Goal: Transaction & Acquisition: Purchase product/service

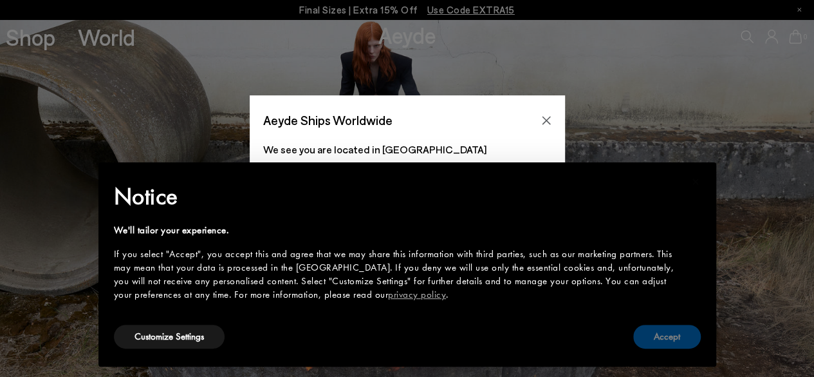
click at [660, 329] on button "Accept" at bounding box center [668, 336] width 68 height 24
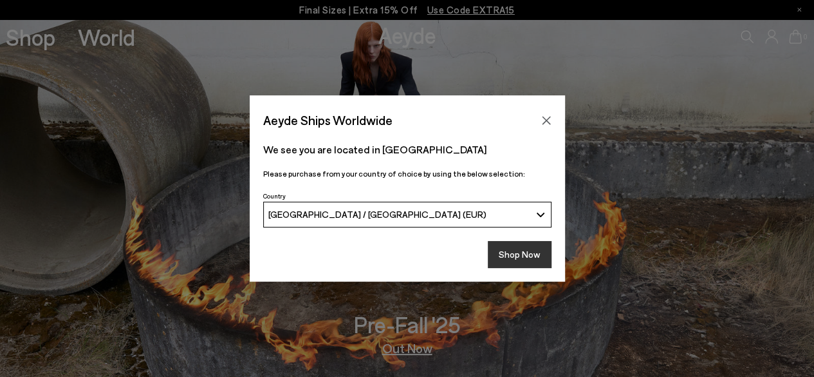
click at [509, 246] on button "Shop Now" at bounding box center [520, 254] width 64 height 27
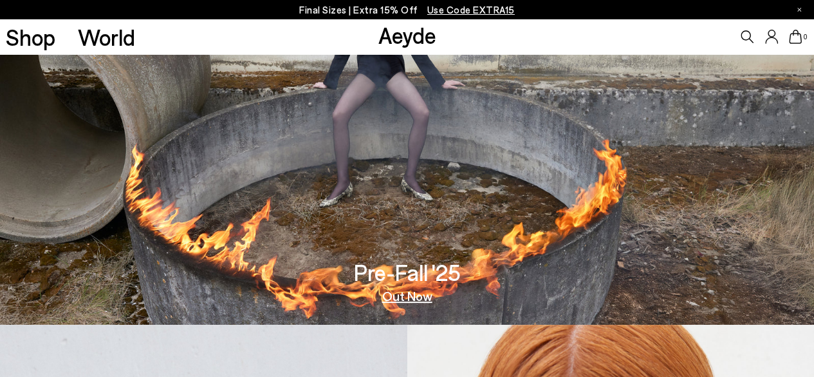
scroll to position [64, 0]
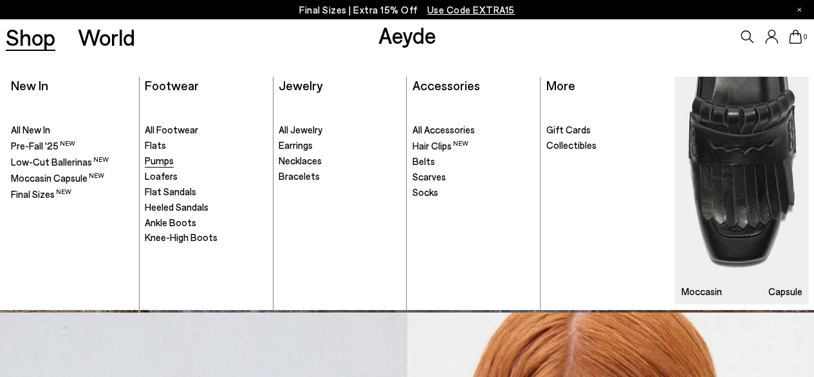
click at [166, 155] on span "Pumps" at bounding box center [159, 161] width 29 height 12
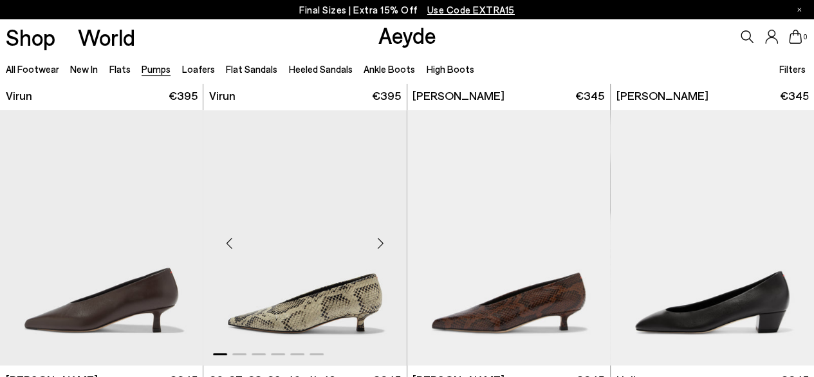
scroll to position [515, 0]
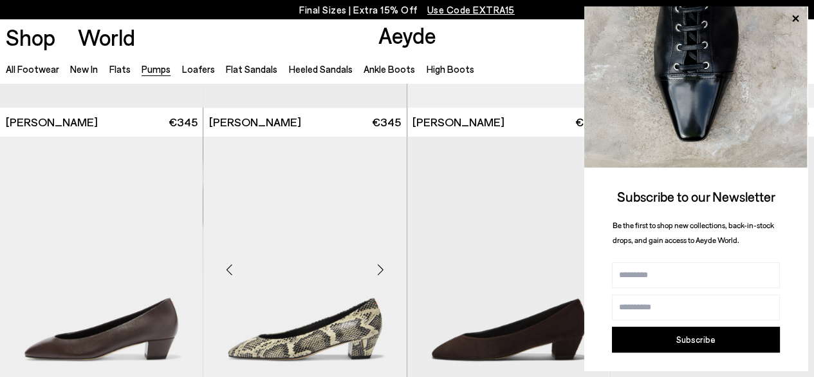
scroll to position [773, 0]
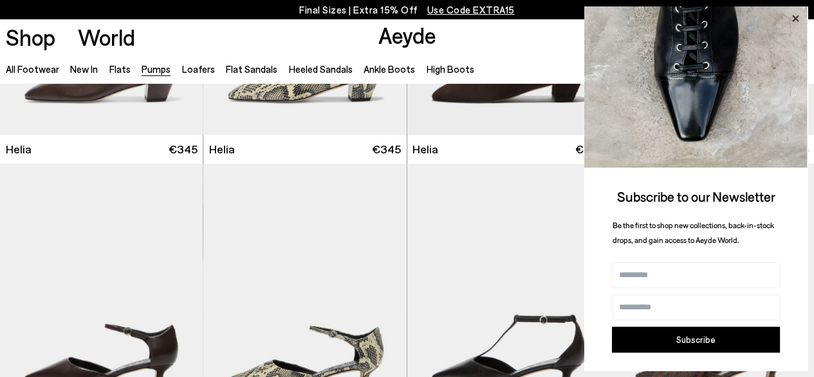
click at [799, 14] on icon at bounding box center [795, 18] width 17 height 17
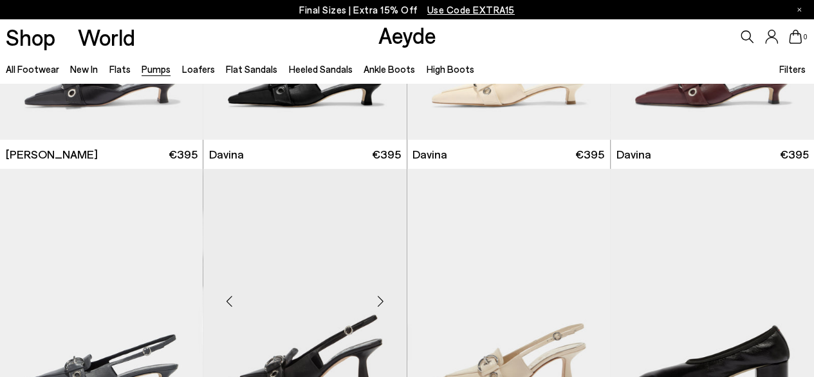
scroll to position [2382, 0]
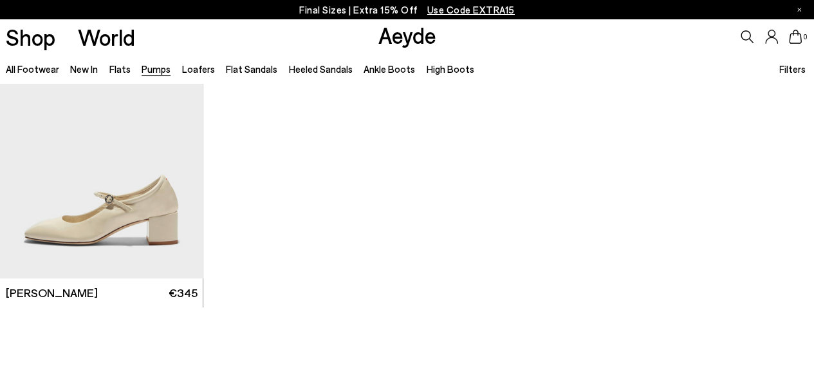
scroll to position [5151, 0]
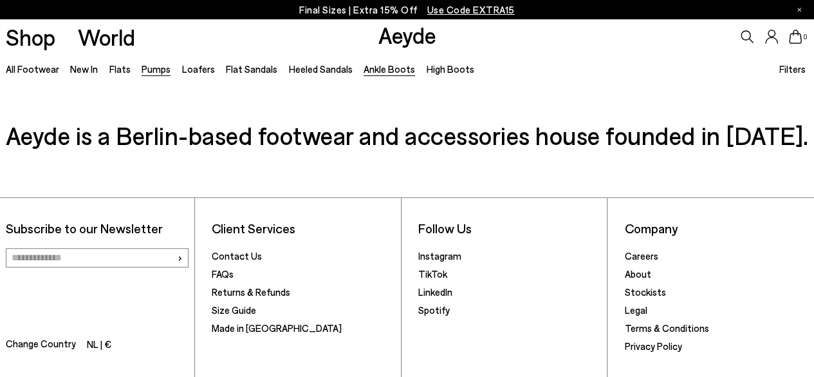
click at [380, 68] on link "Ankle Boots" at bounding box center [390, 69] width 52 height 12
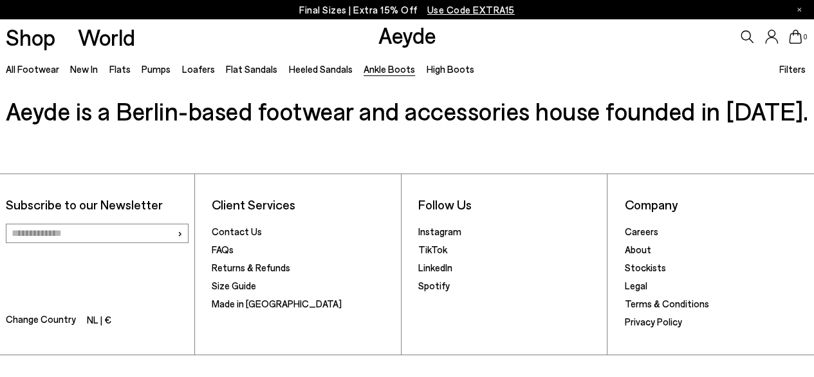
scroll to position [2640, 0]
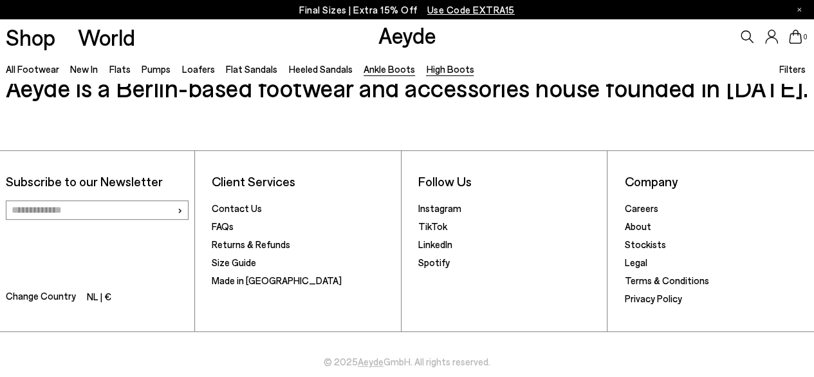
click at [448, 63] on link "High Boots" at bounding box center [450, 69] width 48 height 12
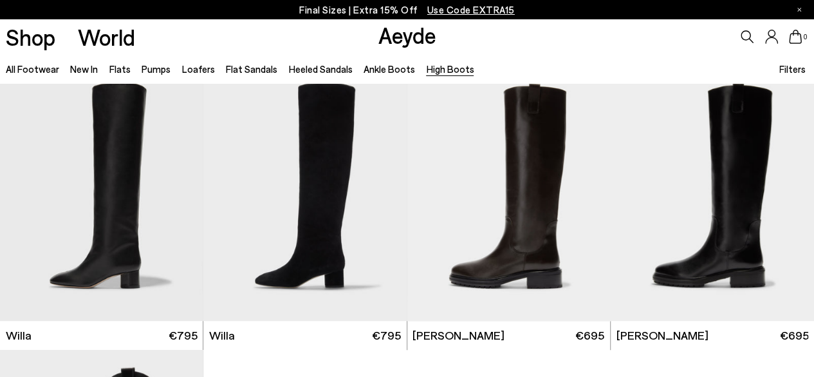
scroll to position [258, 0]
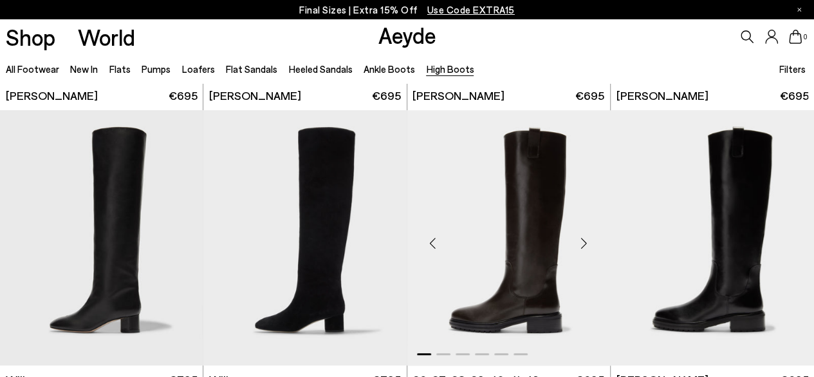
click at [592, 248] on div "Next slide" at bounding box center [584, 242] width 39 height 39
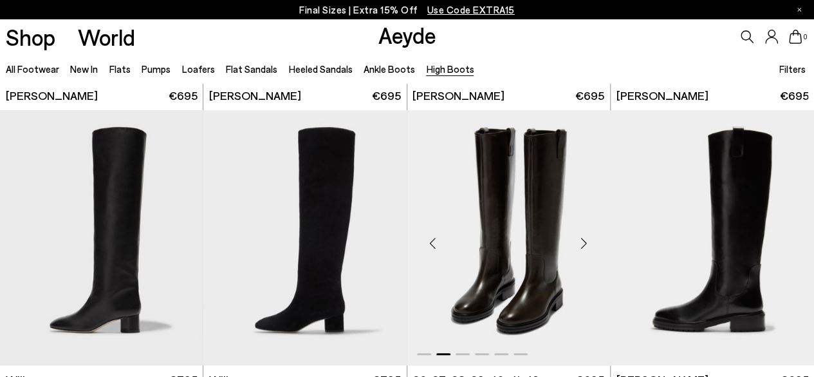
click at [590, 244] on div "Next slide" at bounding box center [584, 242] width 39 height 39
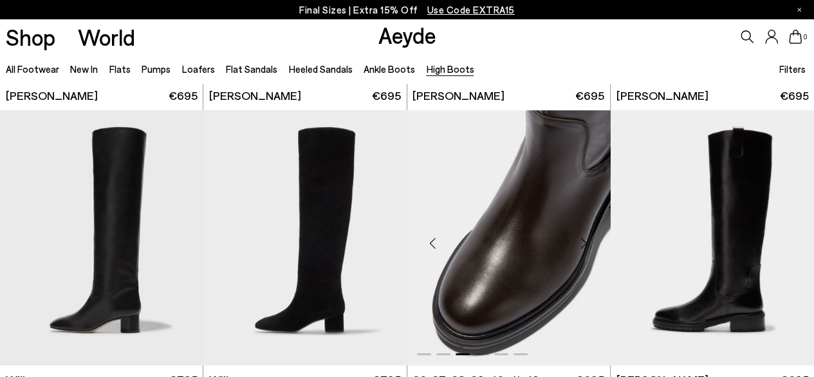
click at [590, 244] on div "Next slide" at bounding box center [584, 242] width 39 height 39
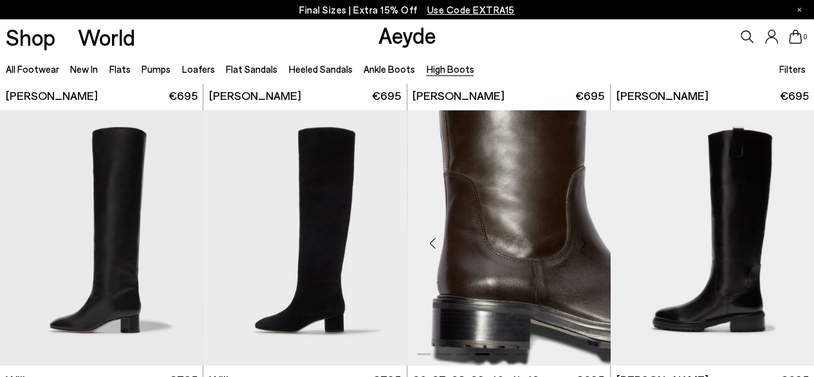
click at [590, 244] on div "Next slide" at bounding box center [584, 242] width 39 height 39
